Goal: Task Accomplishment & Management: Manage account settings

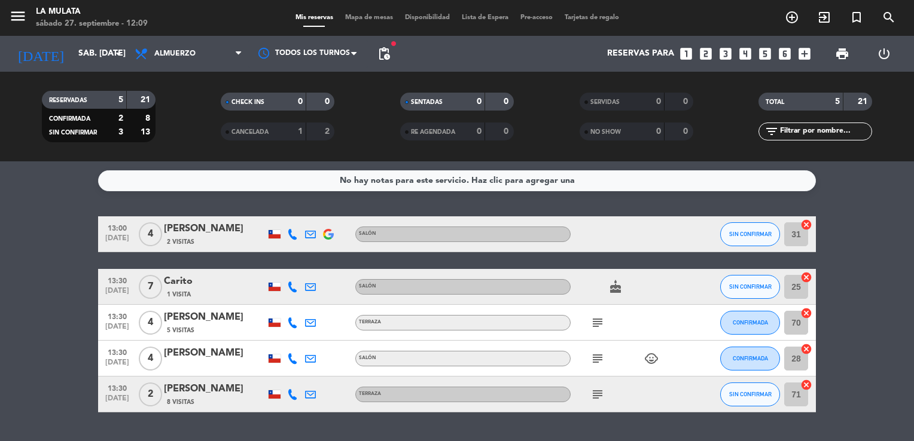
click at [220, 230] on div "[PERSON_NAME]" at bounding box center [215, 229] width 102 height 16
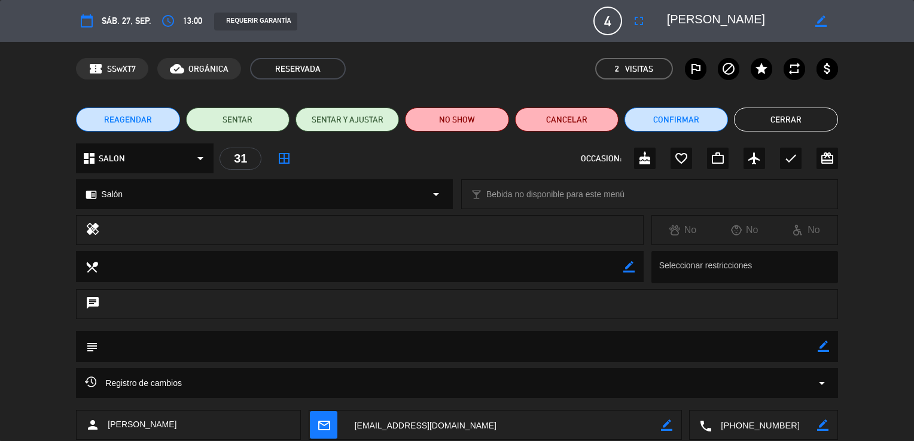
click at [194, 22] on span "13:00" at bounding box center [192, 21] width 19 height 14
click at [172, 17] on icon "access_time" at bounding box center [168, 21] width 14 height 14
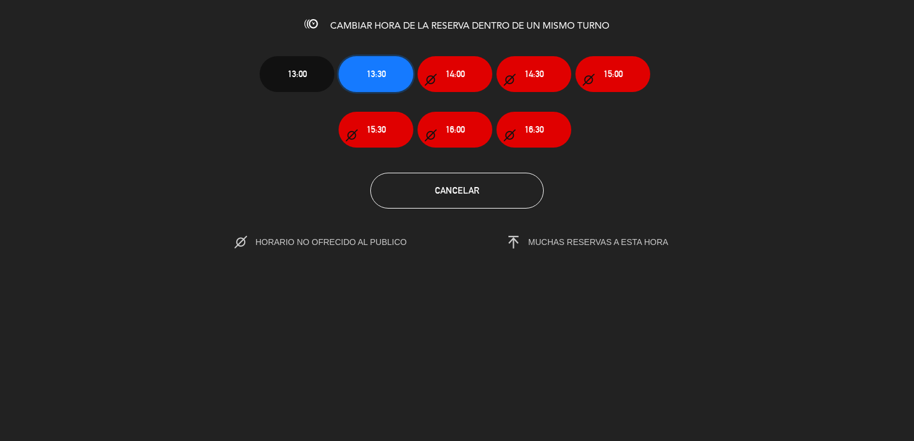
click at [386, 77] on button "13:30" at bounding box center [376, 74] width 75 height 36
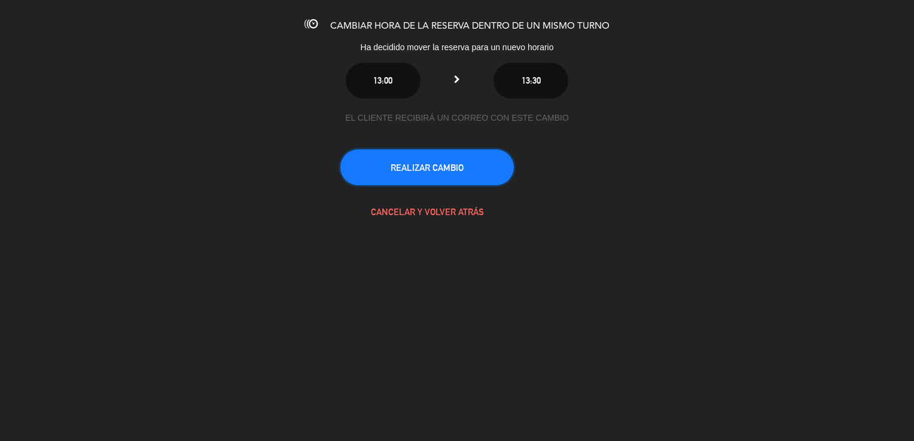
click at [452, 169] on button "REALIZAR CAMBIO" at bounding box center [426, 168] width 173 height 36
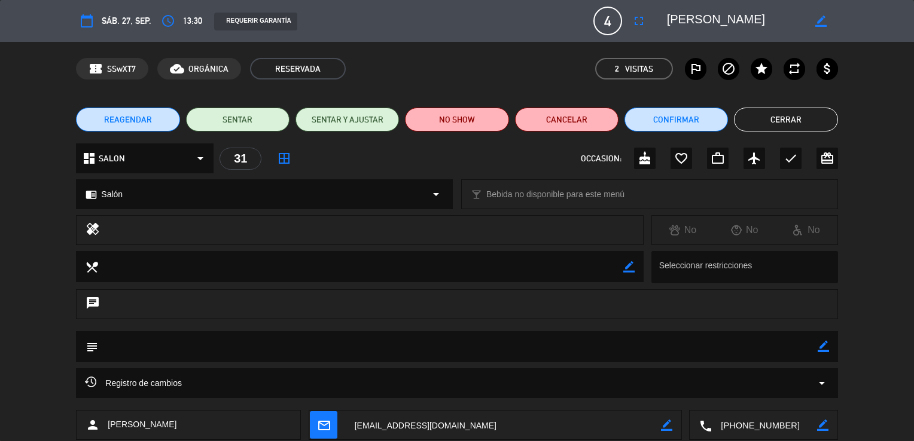
click at [784, 121] on button "Cerrar" at bounding box center [785, 120] width 103 height 24
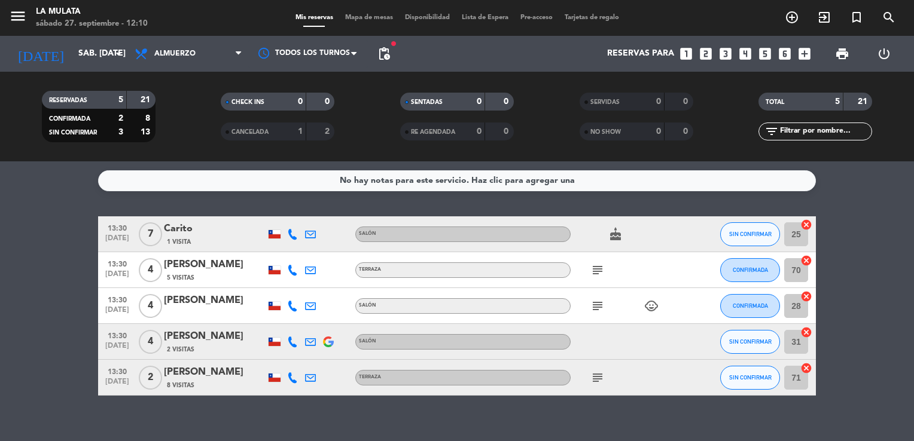
click at [613, 232] on icon "cake" at bounding box center [615, 234] width 14 height 14
